Goal: Task Accomplishment & Management: Use online tool/utility

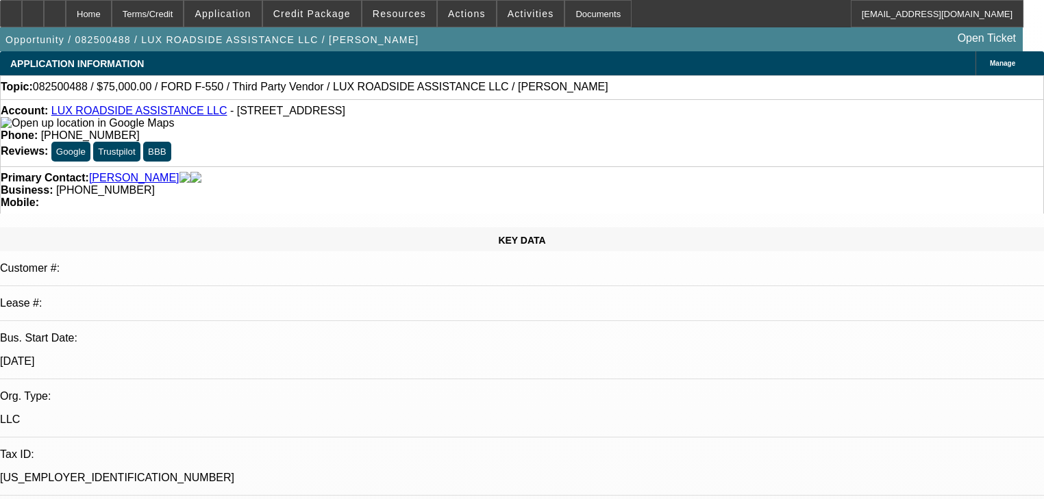
select select "0"
select select "6"
select select "0"
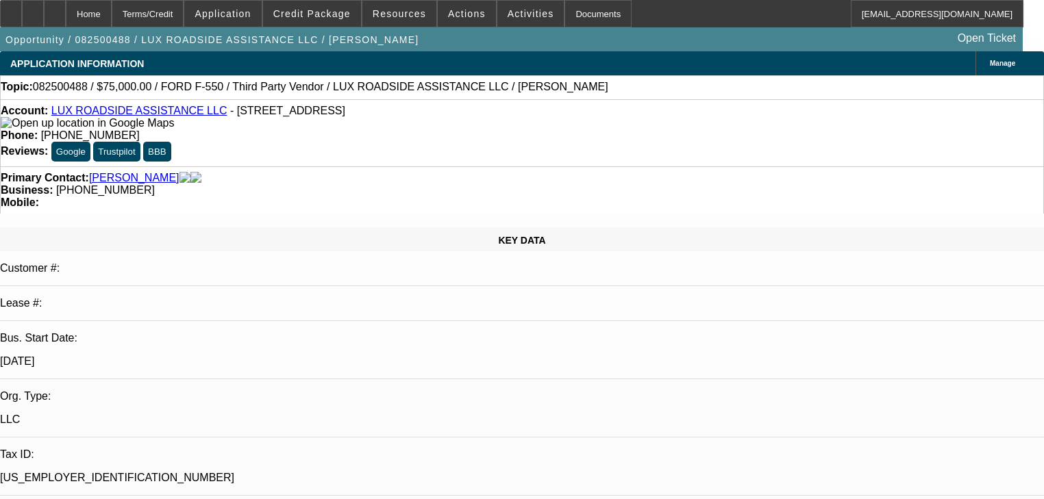
select select "0"
select select "6"
select select "0"
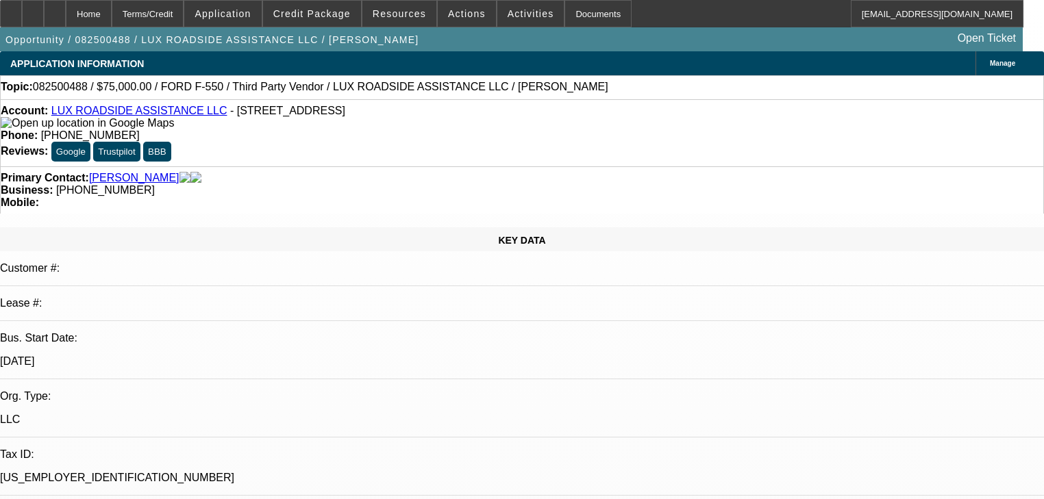
select select "0"
select select "6"
select select "0"
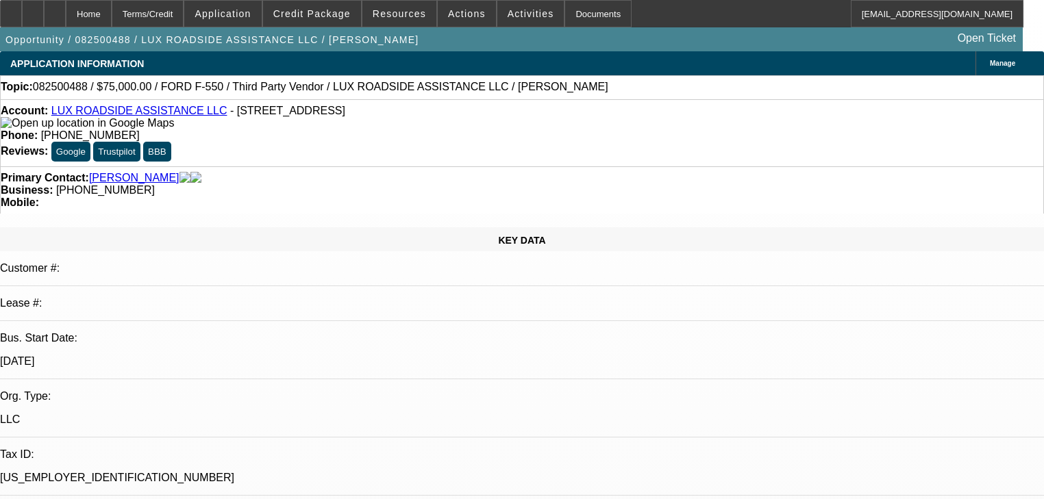
select select "6"
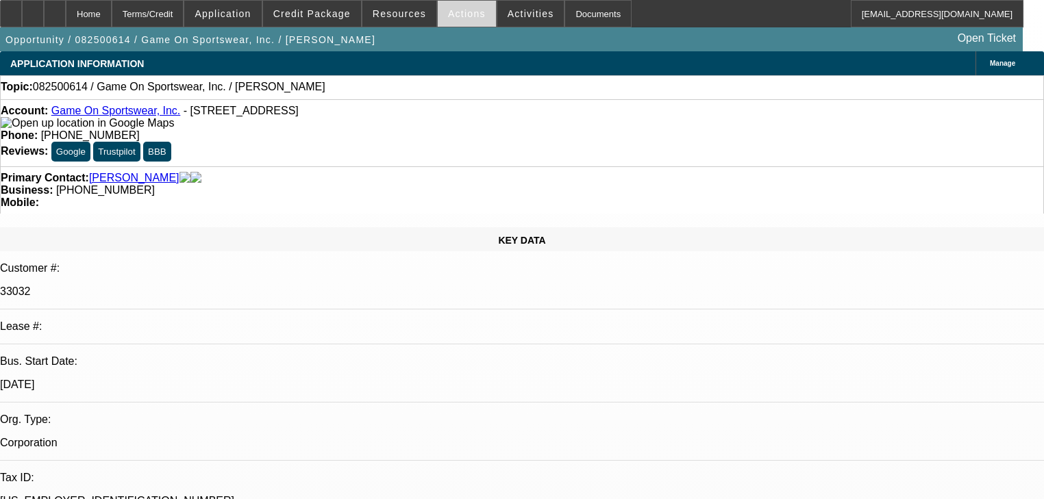
select select "0"
select select "2"
select select "0.1"
select select "4"
